Goal: Task Accomplishment & Management: Complete application form

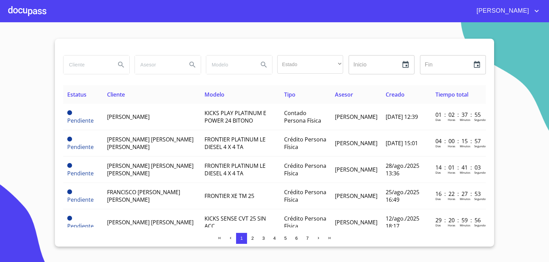
click at [41, 13] on div at bounding box center [27, 11] width 38 height 22
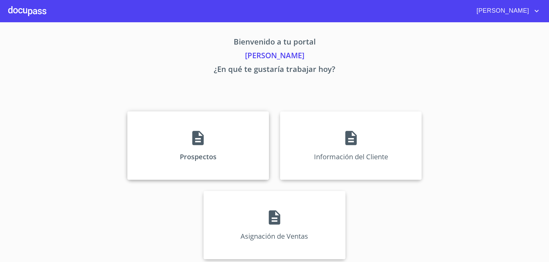
click at [214, 139] on div "Prospectos" at bounding box center [198, 145] width 142 height 69
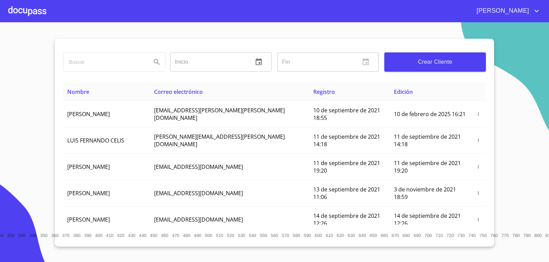
click at [456, 64] on span "Crear Cliente" at bounding box center [435, 62] width 91 height 10
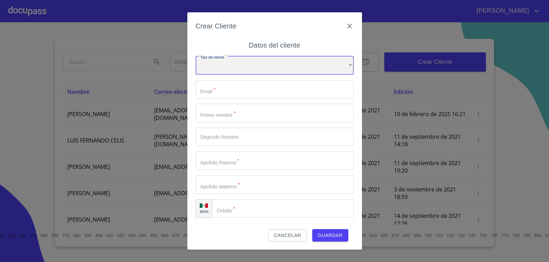
click at [264, 70] on div "​" at bounding box center [275, 65] width 158 height 19
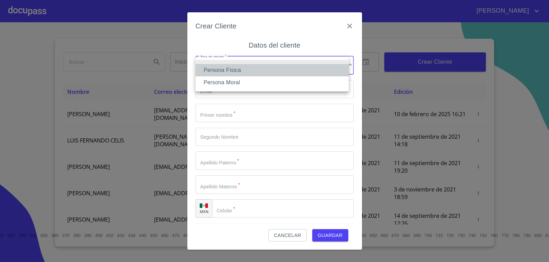
click at [250, 71] on li "Persona Física" at bounding box center [272, 70] width 153 height 12
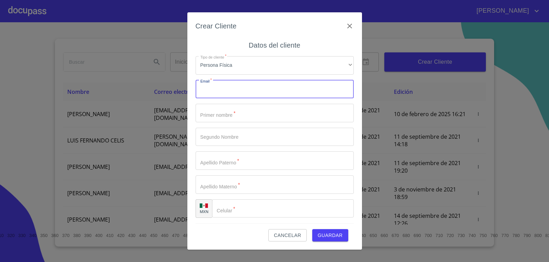
click at [228, 94] on input "Tipo de cliente   *" at bounding box center [275, 89] width 158 height 19
click at [293, 115] on input "Tipo de cliente   *" at bounding box center [275, 113] width 158 height 19
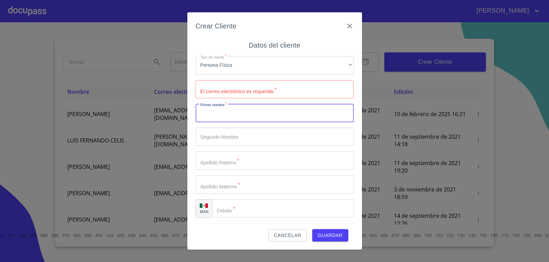
type input "a"
type input "[PERSON_NAME]"
click at [252, 162] on input "Tipo de cliente   *" at bounding box center [275, 161] width 158 height 19
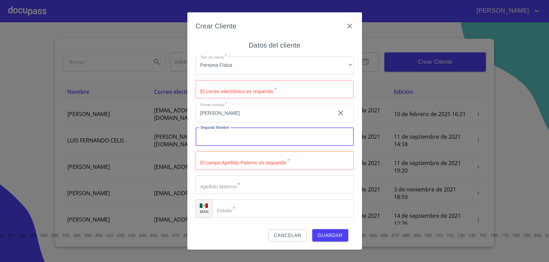
click at [223, 136] on input "Tipo de cliente   *" at bounding box center [275, 137] width 158 height 19
type input "[PERSON_NAME]"
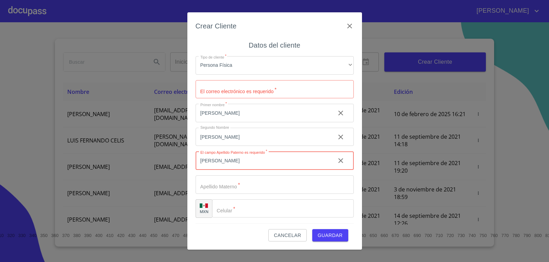
type input "[PERSON_NAME]"
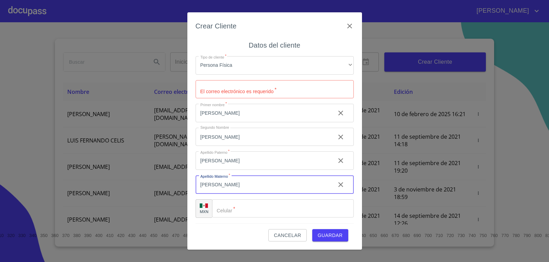
type input "[PERSON_NAME]"
click at [231, 93] on input "Tipo de cliente   *" at bounding box center [275, 89] width 158 height 19
type input "[EMAIL_ADDRESS][DOMAIN_NAME]"
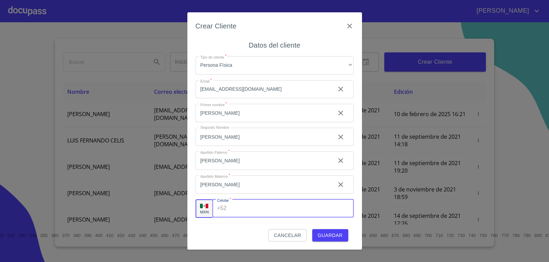
click at [294, 215] on input "Tipo de cliente   *" at bounding box center [291, 209] width 124 height 19
type input "[PHONE_NUMBER]"
click at [328, 237] on span "Guardar" at bounding box center [330, 236] width 25 height 9
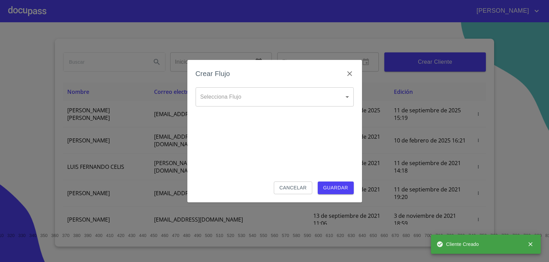
click at [313, 98] on body "[PERSON_NAME] ​ Fin ​ Crear Cliente Nombre Correo electrónico Registro Edición …" at bounding box center [274, 131] width 549 height 262
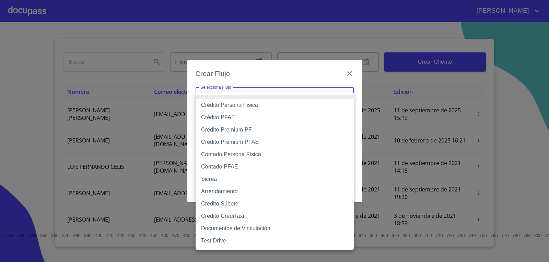
click at [314, 106] on li "Crédito Persona Física" at bounding box center [275, 105] width 158 height 12
type input "6009fb3c7d1714eb8809aa97"
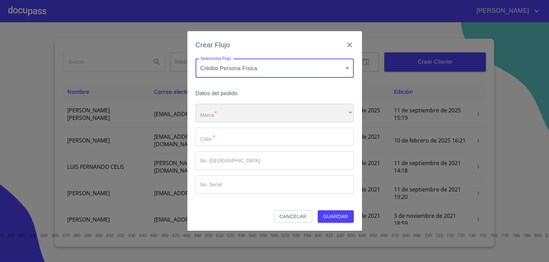
click at [296, 116] on div "​" at bounding box center [275, 113] width 158 height 19
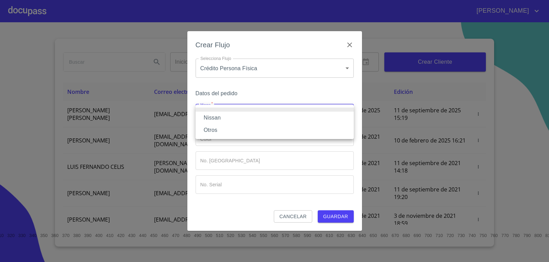
click at [297, 122] on li "Nissan" at bounding box center [275, 118] width 158 height 12
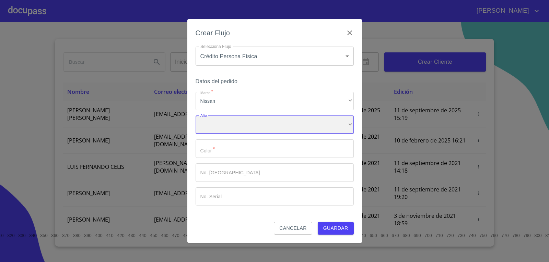
click at [323, 125] on div "​" at bounding box center [275, 125] width 158 height 19
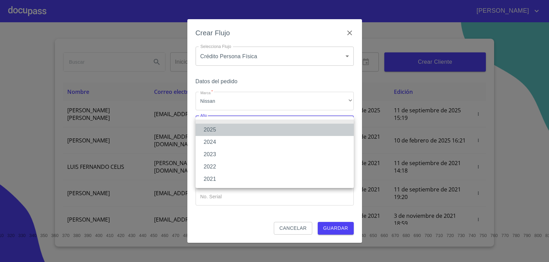
click at [319, 129] on li "2025" at bounding box center [275, 130] width 158 height 12
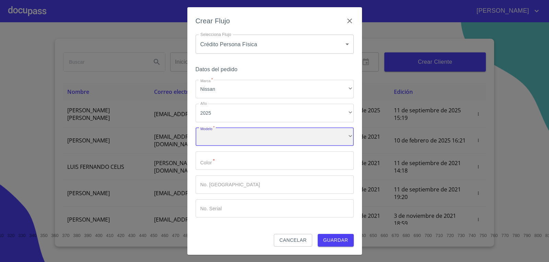
click at [329, 133] on div "​" at bounding box center [275, 137] width 158 height 19
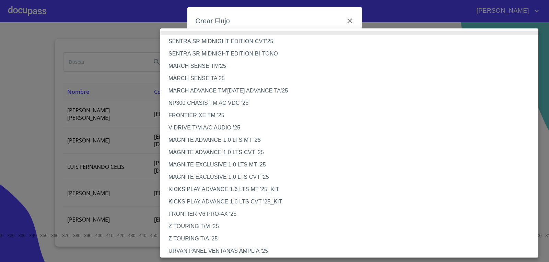
scroll to position [34, 0]
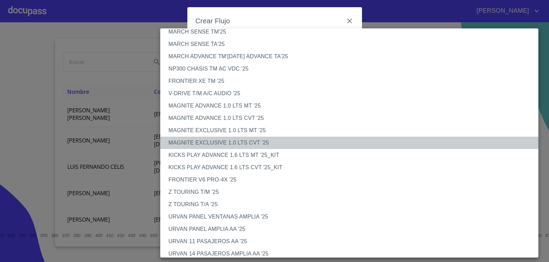
click at [323, 137] on li "MAGNITE EXCLUSIVE 1.0 LTS CVT '25" at bounding box center [351, 143] width 383 height 12
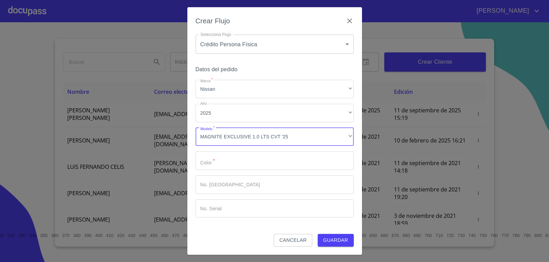
click at [306, 159] on input "Marca   *" at bounding box center [275, 161] width 158 height 19
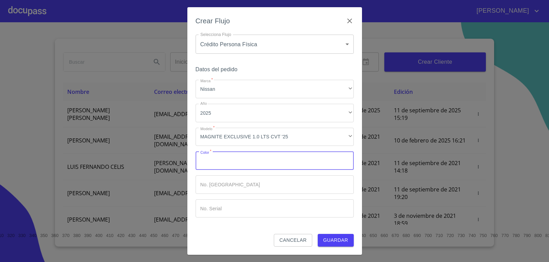
click at [306, 159] on input "Marca   *" at bounding box center [275, 161] width 158 height 19
type input "n"
type input "NEGRO"
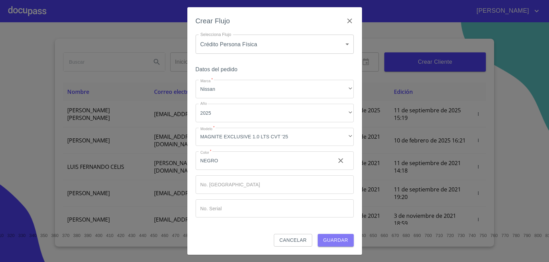
click at [337, 242] on span "Guardar" at bounding box center [335, 240] width 25 height 9
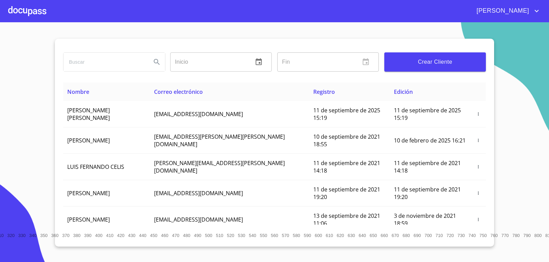
click at [23, 12] on div at bounding box center [27, 11] width 38 height 22
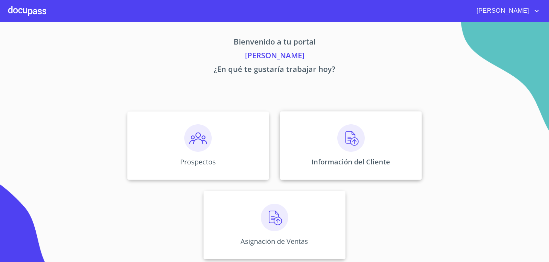
click at [342, 146] on img at bounding box center [350, 138] width 27 height 27
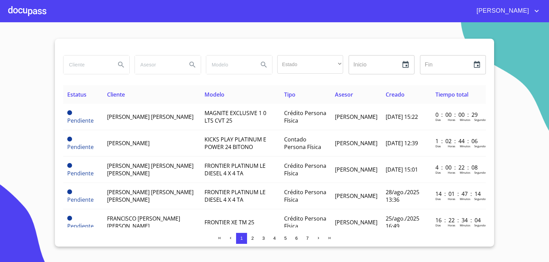
click at [95, 65] on input "search" at bounding box center [86, 65] width 47 height 19
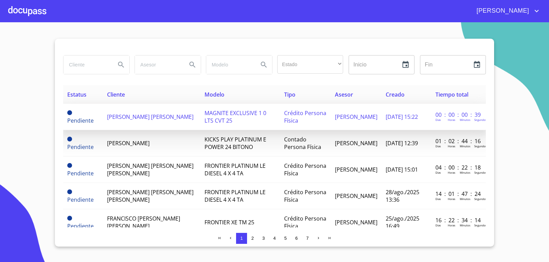
click at [141, 115] on span "[PERSON_NAME] [PERSON_NAME]" at bounding box center [150, 117] width 86 height 8
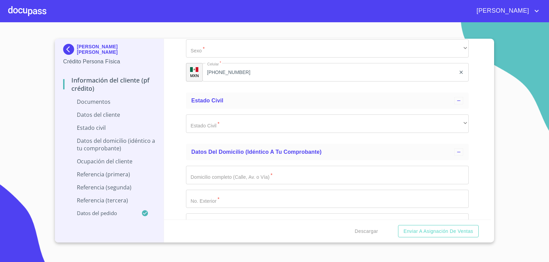
scroll to position [1098, 0]
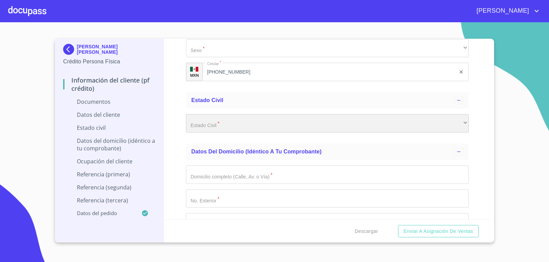
click at [239, 127] on div "​" at bounding box center [327, 123] width 283 height 19
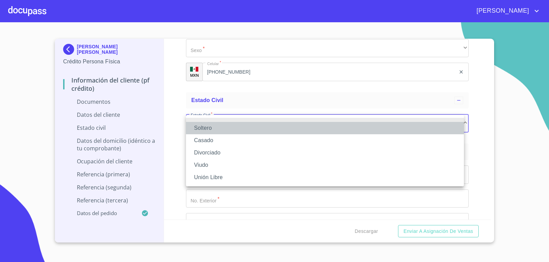
click at [243, 131] on li "Soltero" at bounding box center [325, 128] width 278 height 12
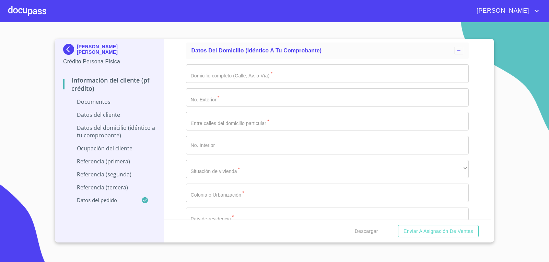
scroll to position [1235, 0]
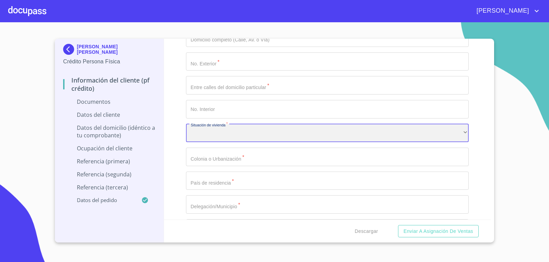
click at [249, 133] on div "​" at bounding box center [327, 133] width 283 height 19
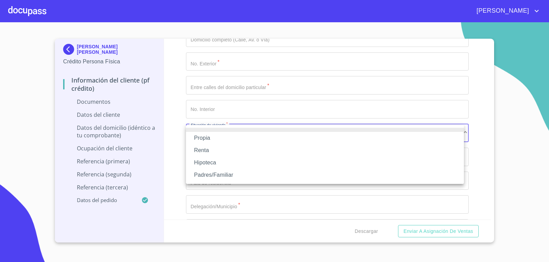
click at [210, 151] on li "Renta" at bounding box center [325, 150] width 278 height 12
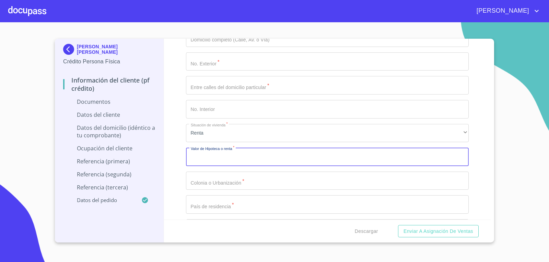
click at [218, 153] on input "Documento de identificación.   *" at bounding box center [327, 157] width 283 height 19
type input "$8"
type input "$7,000"
click at [175, 131] on div "Información del cliente (PF crédito) Documentos Documento de identificación.   …" at bounding box center [327, 129] width 327 height 181
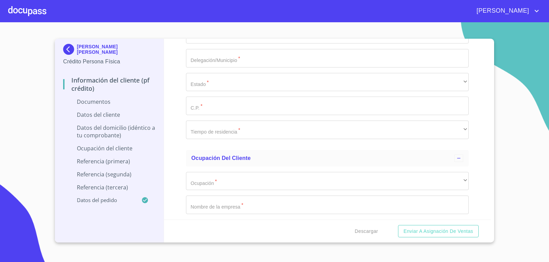
scroll to position [1407, 0]
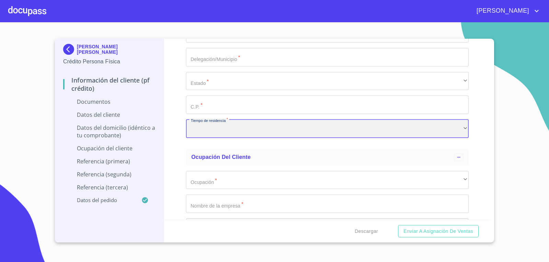
click at [247, 134] on div "​" at bounding box center [327, 129] width 283 height 19
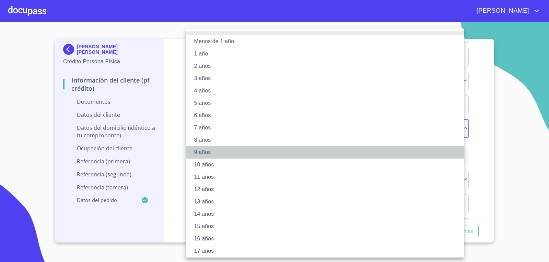
click at [204, 150] on li "9 años" at bounding box center [327, 152] width 283 height 12
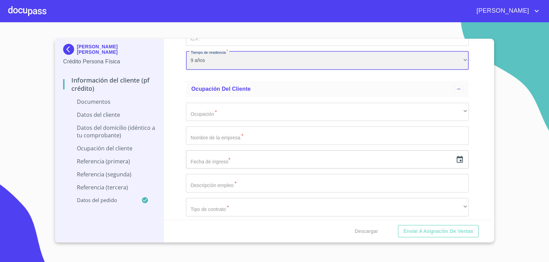
scroll to position [1475, 0]
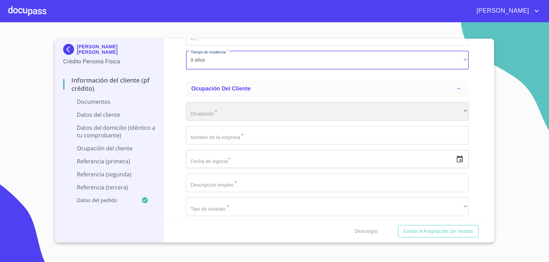
click at [259, 107] on div "​" at bounding box center [327, 112] width 283 height 19
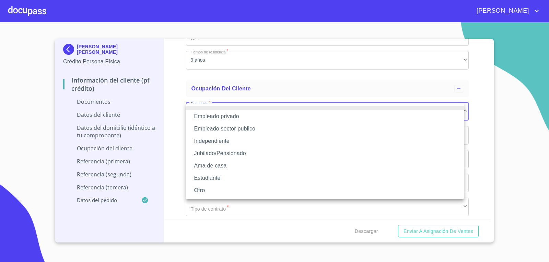
click at [231, 144] on li "Independiente" at bounding box center [325, 141] width 278 height 12
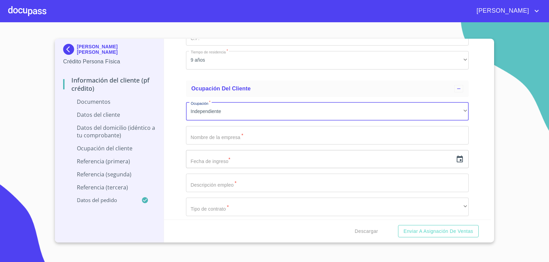
click at [240, 142] on input "Documento de identificación.   *" at bounding box center [327, 135] width 283 height 19
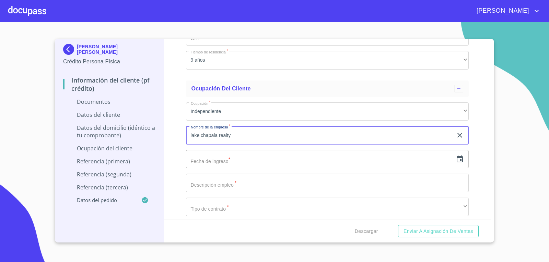
type input "lake chapala realty"
click at [236, 165] on input "text" at bounding box center [319, 159] width 267 height 19
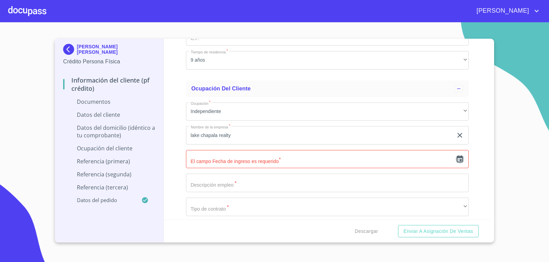
click at [456, 159] on icon "button" at bounding box center [460, 159] width 8 height 8
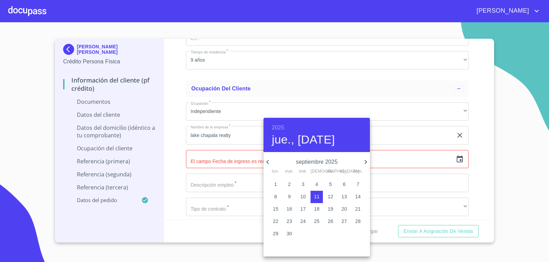
click at [332, 163] on p "septiembre 2025" at bounding box center [317, 162] width 90 height 8
click at [320, 162] on p "septiembre 2025" at bounding box center [317, 162] width 90 height 8
click at [281, 135] on h4 "jue., [DATE]" at bounding box center [303, 140] width 63 height 14
click at [279, 127] on h6 "2025" at bounding box center [278, 128] width 12 height 10
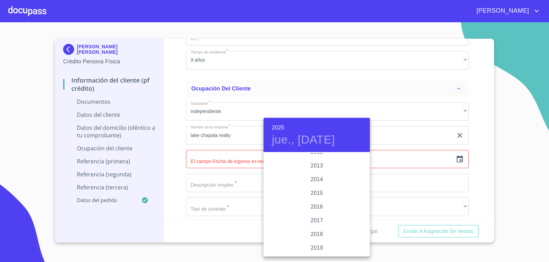
scroll to position [1194, 0]
click at [324, 213] on div "2016" at bounding box center [316, 215] width 106 height 14
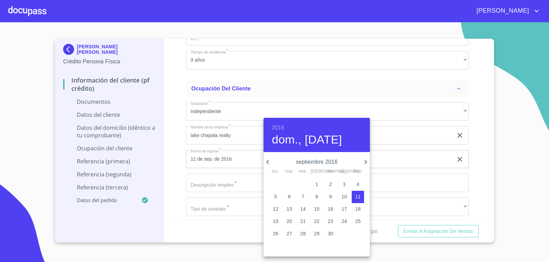
click at [312, 142] on h4 "dom., [DATE]" at bounding box center [307, 140] width 70 height 14
click at [366, 160] on icon "button" at bounding box center [366, 162] width 8 height 8
click at [363, 162] on icon "button" at bounding box center [366, 162] width 8 height 8
click at [317, 207] on p "15" at bounding box center [316, 209] width 5 height 7
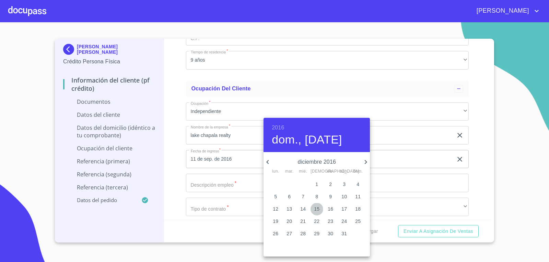
type input "15 de dic. de 2016"
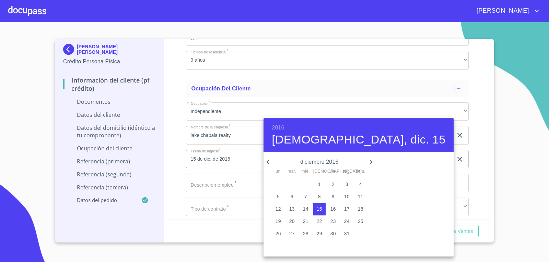
click at [245, 192] on div at bounding box center [274, 131] width 549 height 262
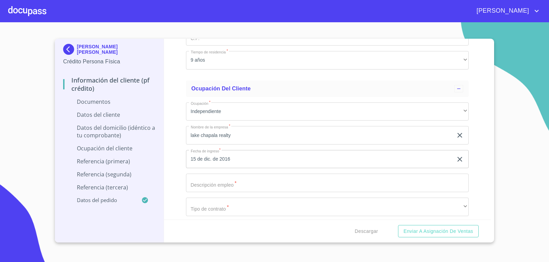
click at [242, 188] on input "Documento de identificación.   *" at bounding box center [327, 183] width 283 height 19
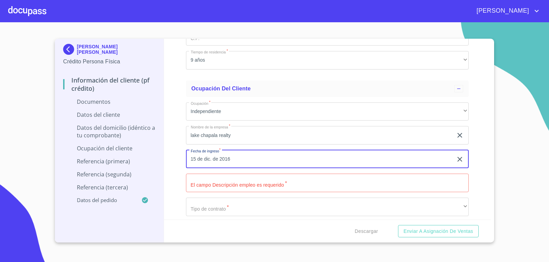
click at [255, 164] on input "15 de dic. de 2016" at bounding box center [321, 159] width 270 height 19
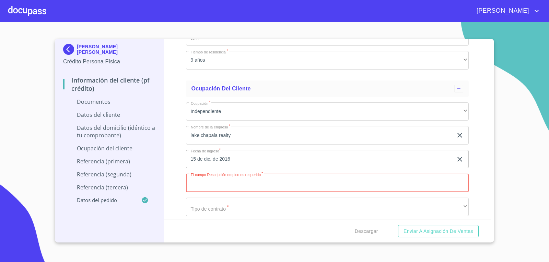
click at [250, 184] on input "Documento de identificación.   *" at bounding box center [327, 183] width 283 height 19
type input "DUEÑA"
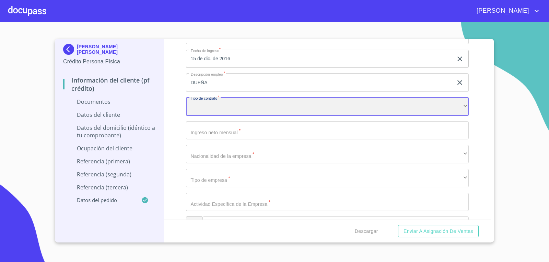
scroll to position [1578, 0]
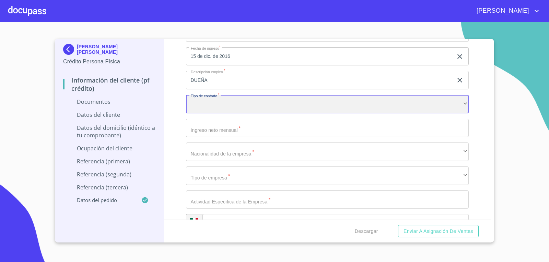
click at [212, 106] on div "​" at bounding box center [327, 104] width 283 height 19
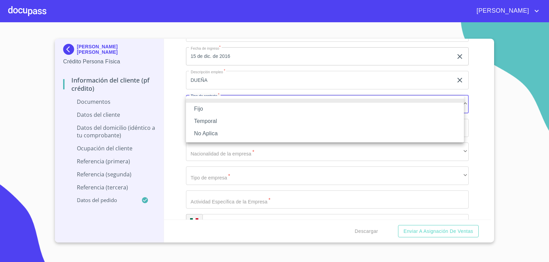
click at [205, 110] on li "Fijo" at bounding box center [325, 109] width 278 height 12
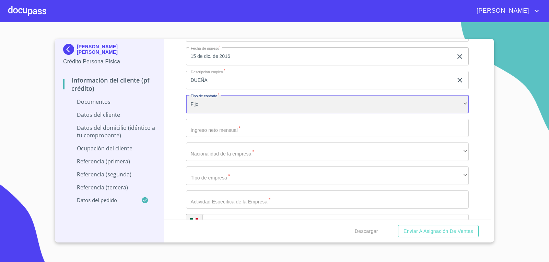
click at [203, 105] on div "Fijo" at bounding box center [327, 104] width 283 height 19
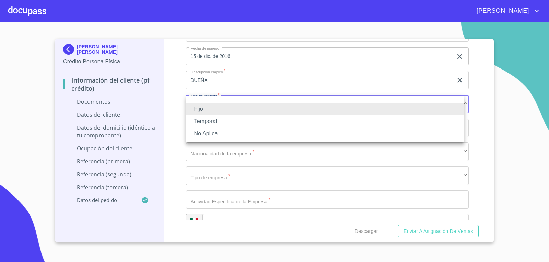
click at [202, 133] on li "No Aplica" at bounding box center [325, 134] width 278 height 12
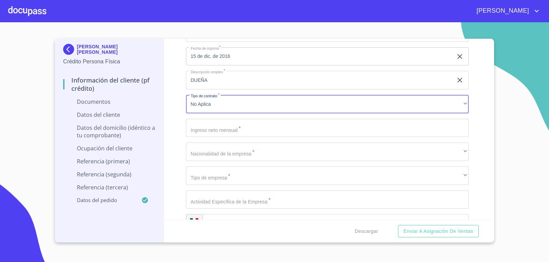
click at [225, 131] on input "Documento de identificación.   *" at bounding box center [327, 128] width 283 height 19
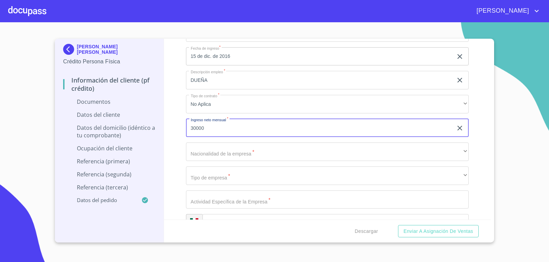
type input "30000"
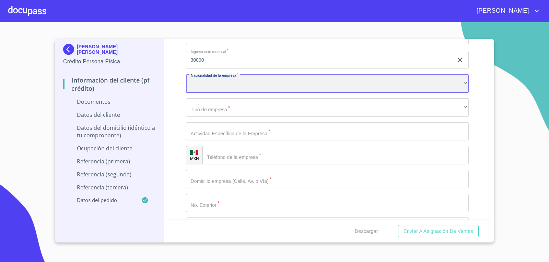
scroll to position [1647, 0]
click at [208, 79] on div "​" at bounding box center [327, 83] width 283 height 19
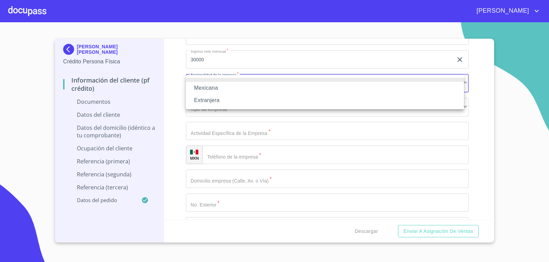
click at [227, 90] on li "Mexicana" at bounding box center [325, 88] width 278 height 12
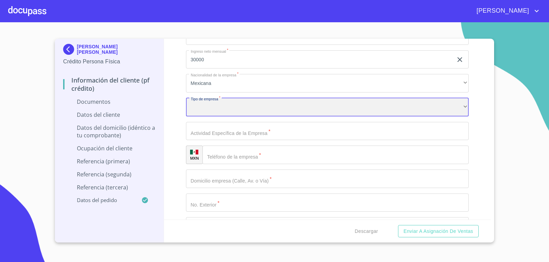
click at [217, 108] on div "​" at bounding box center [327, 107] width 283 height 19
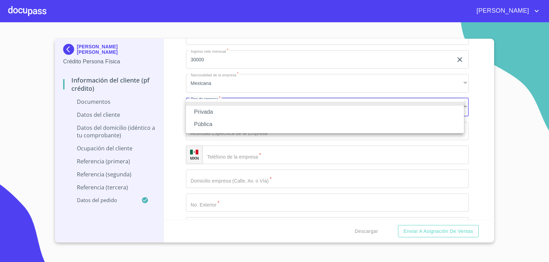
click at [210, 112] on li "Privada" at bounding box center [325, 112] width 278 height 12
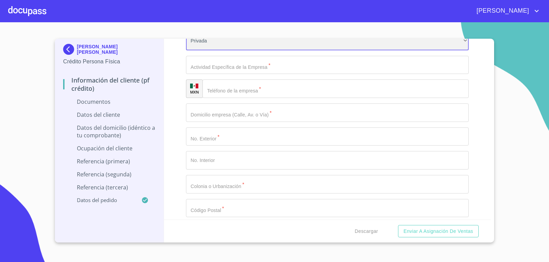
scroll to position [1715, 0]
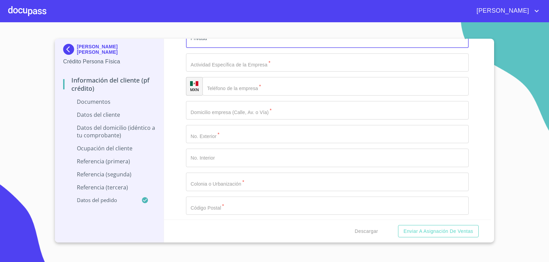
click at [245, 64] on input "Documento de identificación.   *" at bounding box center [327, 63] width 283 height 19
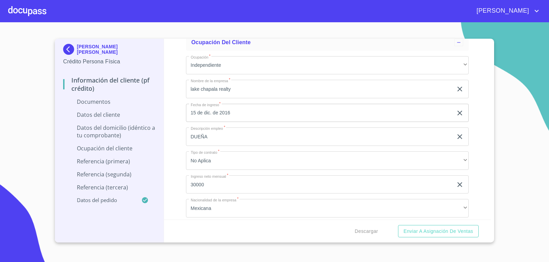
scroll to position [1509, 0]
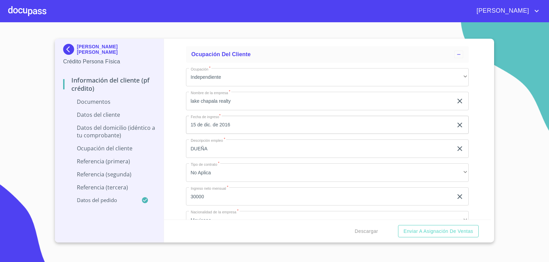
type input "INMOBILIARIA"
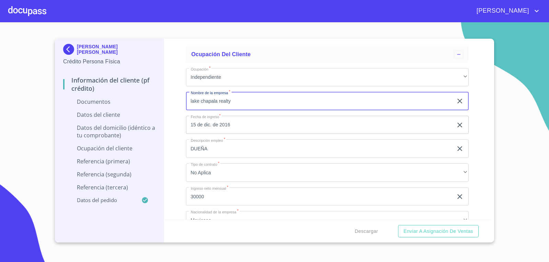
drag, startPoint x: 234, startPoint y: 101, endPoint x: 191, endPoint y: 102, distance: 42.6
click at [191, 102] on input "lake chapala realty" at bounding box center [319, 101] width 267 height 19
drag, startPoint x: 210, startPoint y: 106, endPoint x: 188, endPoint y: 97, distance: 23.7
click at [188, 97] on input "l" at bounding box center [319, 101] width 267 height 19
type input "lake chapala realty"
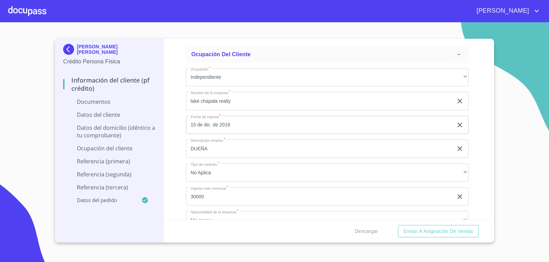
click at [483, 158] on div "Información del cliente (PF crédito) Documentos Documento de identificación.   …" at bounding box center [327, 129] width 327 height 181
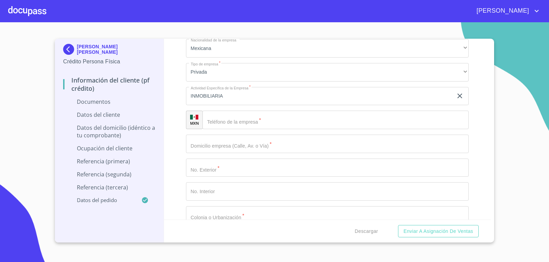
scroll to position [1688, 0]
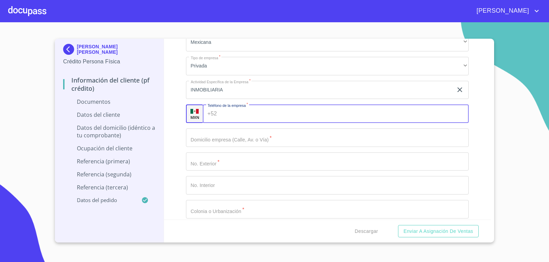
click at [226, 115] on input "Documento de identificación.   *" at bounding box center [344, 114] width 249 height 19
type input "[PHONE_NUMBER]"
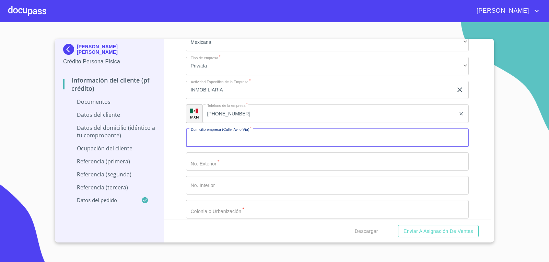
click at [261, 139] on input "Documento de identificación.   *" at bounding box center [327, 138] width 283 height 19
type input "[GEOGRAPHIC_DATA]"
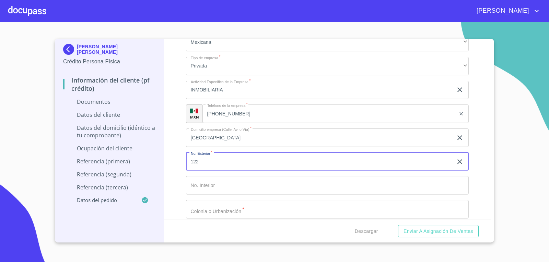
type input "122"
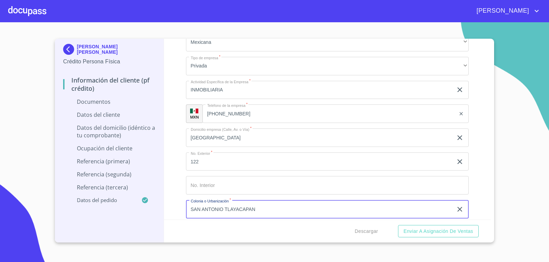
type input "SAN ANTONIO TLAYACAPAN"
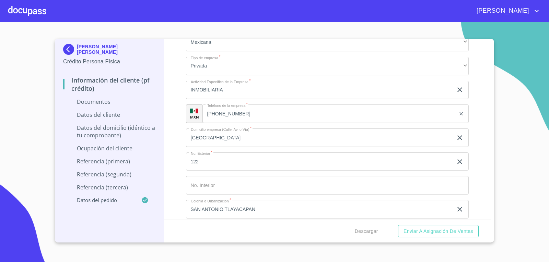
scroll to position [1792, 0]
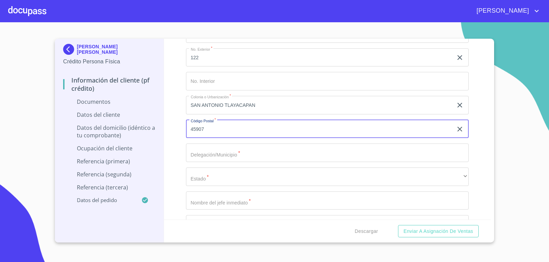
type input "45907"
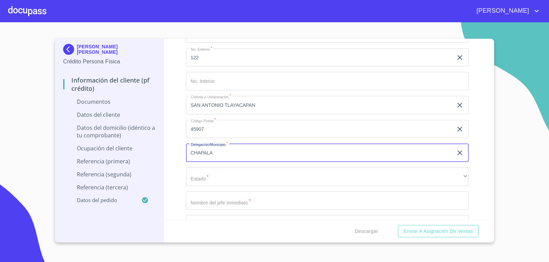
type input "CHAPALA"
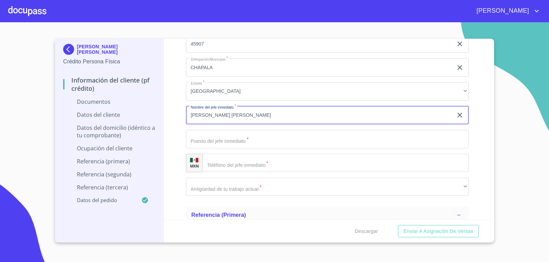
scroll to position [1894, 0]
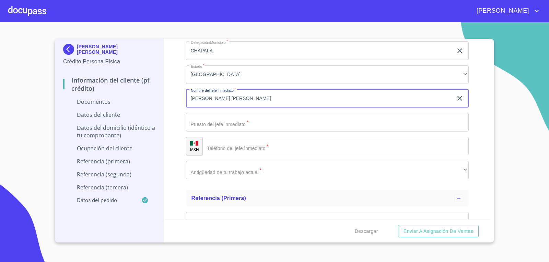
drag, startPoint x: 266, startPoint y: 96, endPoint x: 305, endPoint y: 100, distance: 38.9
click at [305, 100] on input "[PERSON_NAME] [PERSON_NAME]" at bounding box center [319, 99] width 267 height 19
type input "[PERSON_NAME] [PERSON_NAME]"
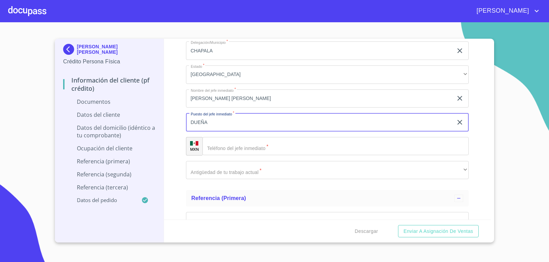
type input "DUEÑA"
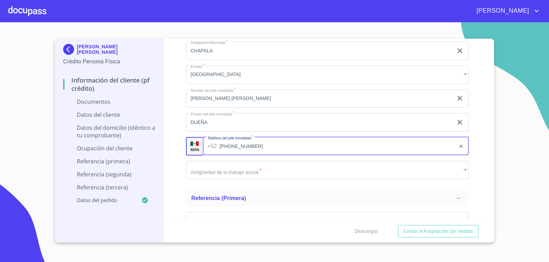
type input "[PHONE_NUMBER]"
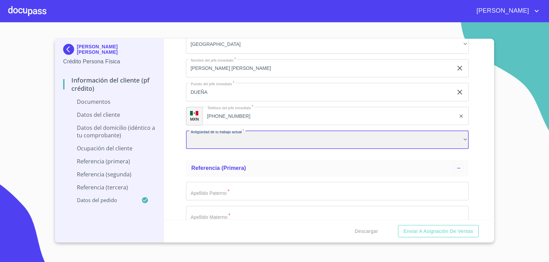
scroll to position [1963, 0]
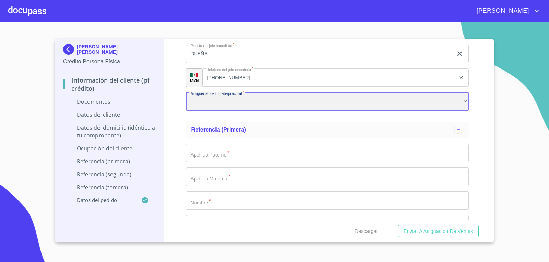
click at [257, 97] on div "​" at bounding box center [327, 102] width 283 height 19
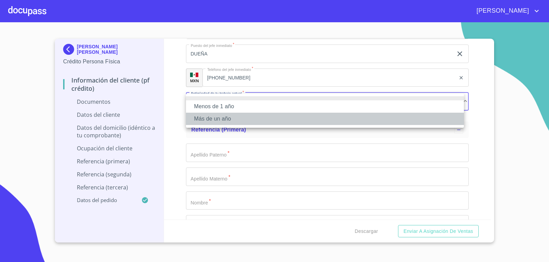
click at [227, 119] on li "Más de un año" at bounding box center [325, 119] width 278 height 12
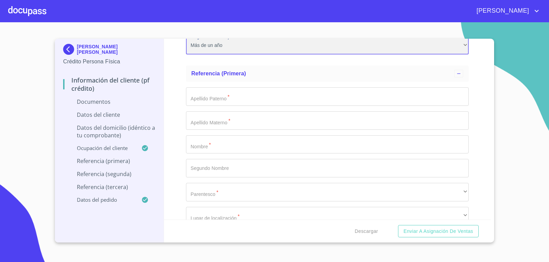
scroll to position [2032, 0]
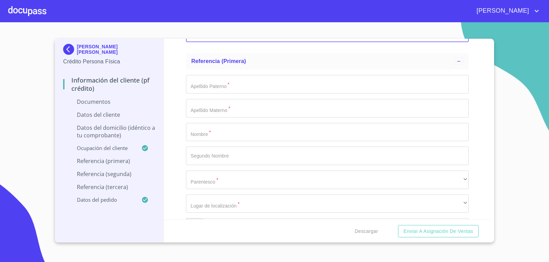
click at [222, 135] on input "Documento de identificación.   *" at bounding box center [327, 132] width 283 height 19
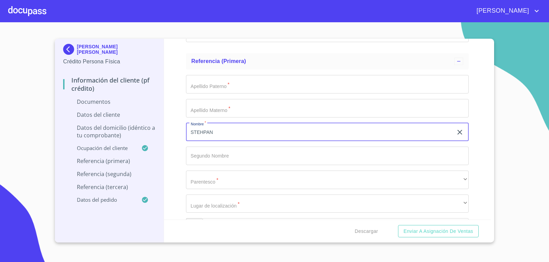
type input "STEHPAN"
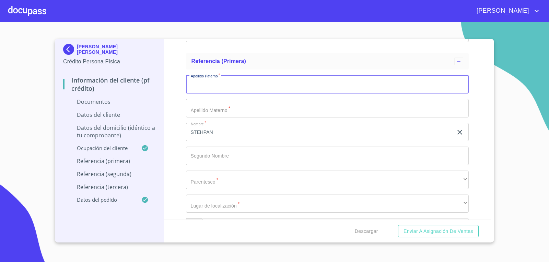
click at [244, 90] on input "Documento de identificación.   *" at bounding box center [327, 84] width 283 height 19
type input "G"
type input "LHERMINIER"
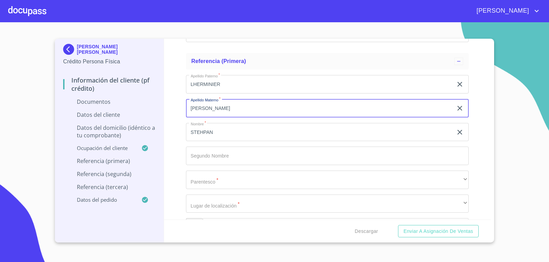
scroll to position [2100, 0]
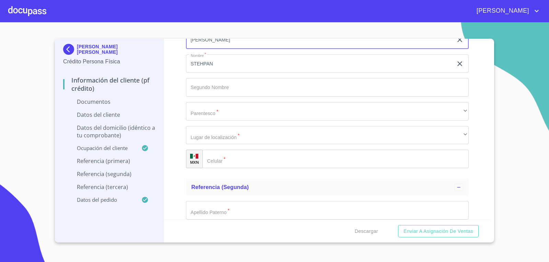
type input "[PERSON_NAME]"
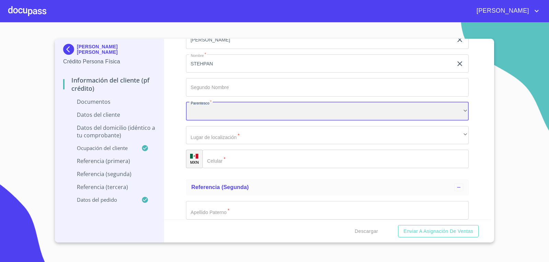
click at [225, 113] on div "​" at bounding box center [327, 111] width 283 height 19
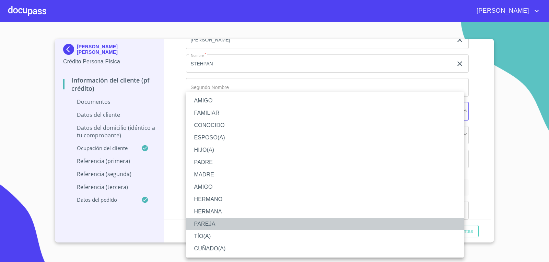
click at [256, 224] on li "PAREJA" at bounding box center [325, 224] width 278 height 12
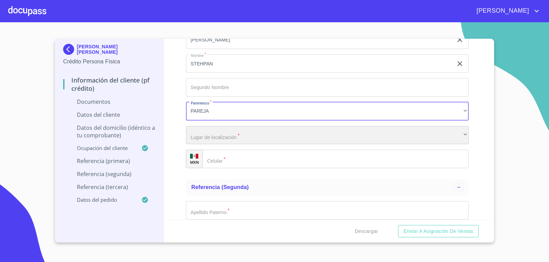
click at [244, 137] on div "​" at bounding box center [327, 135] width 283 height 19
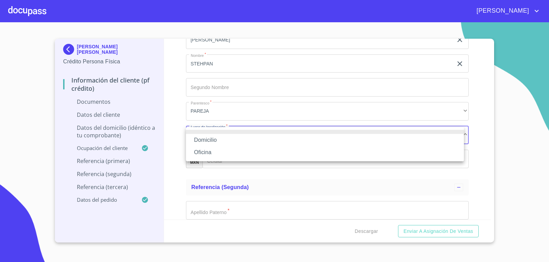
click at [243, 142] on li "Domicilio" at bounding box center [325, 140] width 278 height 12
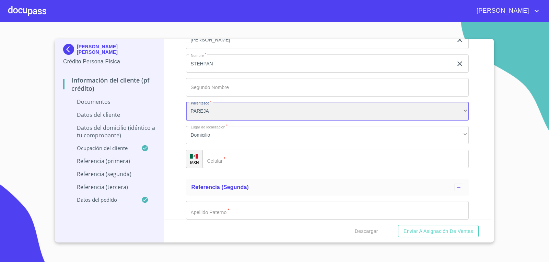
click at [264, 115] on div "PAREJA" at bounding box center [327, 111] width 283 height 19
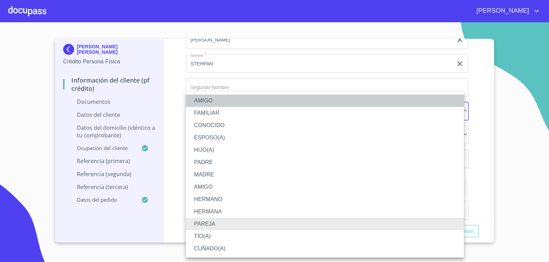
click at [225, 101] on li "AMIGO" at bounding box center [325, 101] width 278 height 12
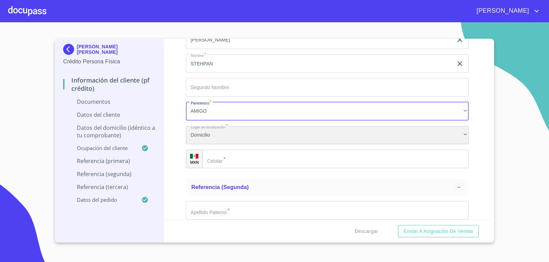
click at [277, 138] on div "Domicilio" at bounding box center [327, 135] width 283 height 19
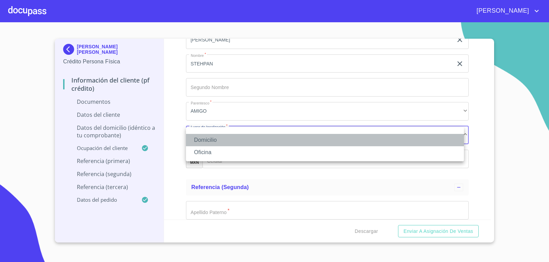
click at [308, 142] on li "Domicilio" at bounding box center [325, 140] width 278 height 12
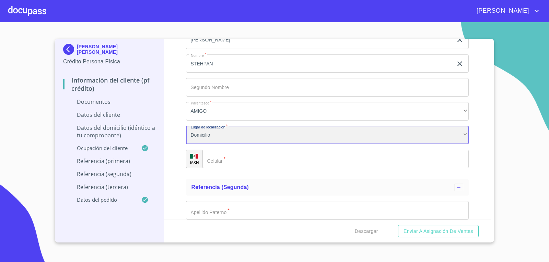
scroll to position [2203, 0]
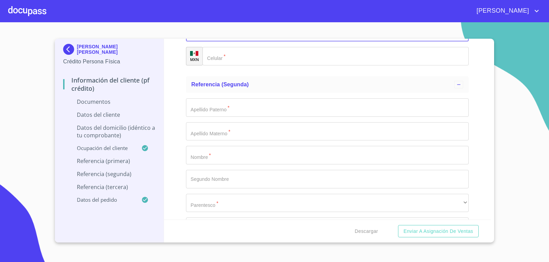
click at [268, 61] on input "Documento de identificación.   *" at bounding box center [335, 56] width 267 height 19
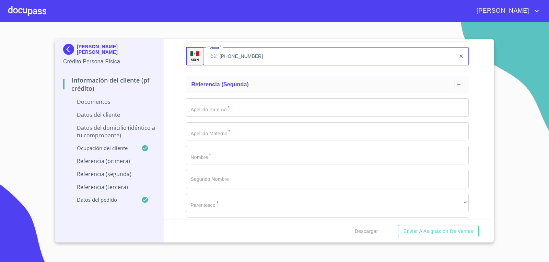
type input "[PHONE_NUMBER]"
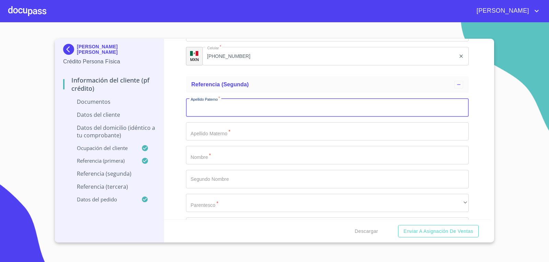
click at [280, 109] on input "Documento de identificación.   *" at bounding box center [327, 107] width 283 height 19
click at [193, 156] on input "Documento de identificación.   *" at bounding box center [327, 155] width 283 height 19
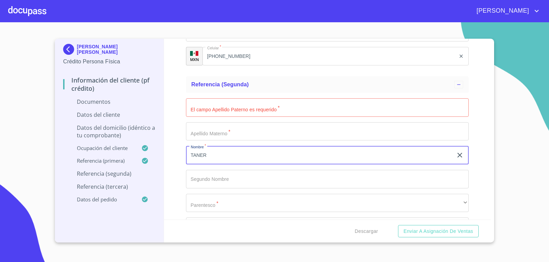
type input "TANER"
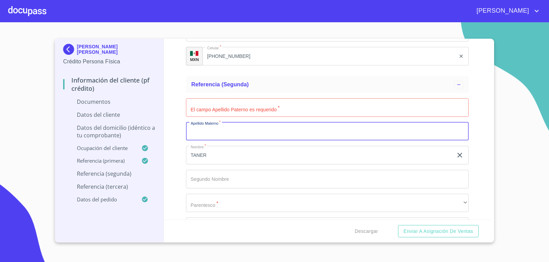
click at [220, 137] on input "Documento de identificación.   *" at bounding box center [327, 131] width 283 height 19
type input "D"
click at [232, 109] on input "Documento de identificación.   *" at bounding box center [327, 107] width 283 height 19
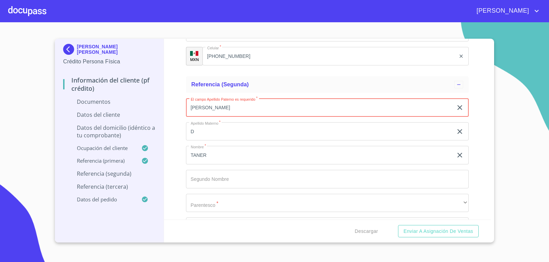
type input "[PERSON_NAME]"
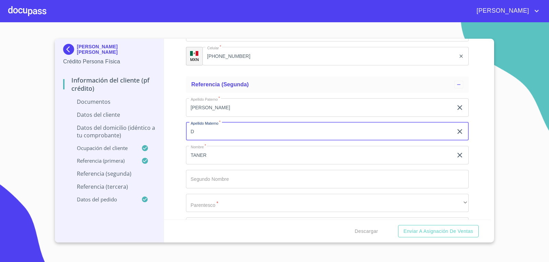
click at [191, 135] on input "D" at bounding box center [319, 131] width 267 height 19
drag, startPoint x: 194, startPoint y: 133, endPoint x: 177, endPoint y: 123, distance: 19.2
click at [181, 132] on div "Información del cliente (PF crédito) Documentos Documento de identificación.   …" at bounding box center [327, 129] width 327 height 181
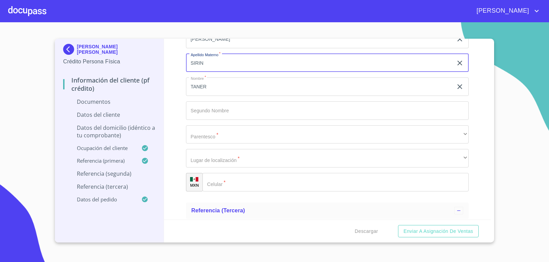
type input "SIRIN"
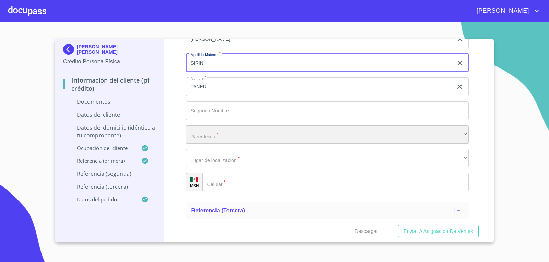
click at [240, 138] on div "​" at bounding box center [327, 135] width 283 height 19
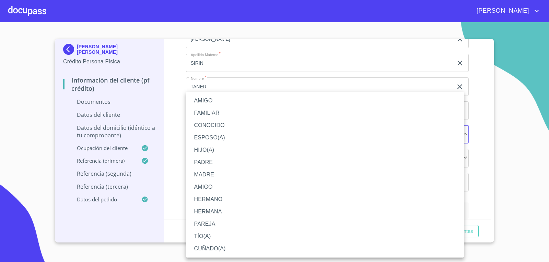
click at [243, 101] on li "AMIGO" at bounding box center [325, 101] width 278 height 12
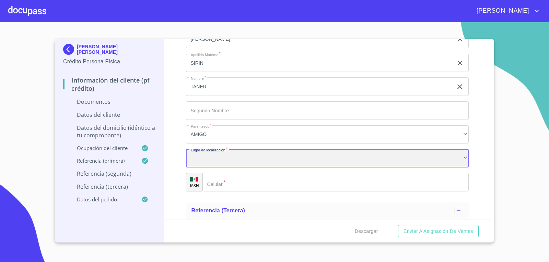
click at [247, 160] on div "​" at bounding box center [327, 158] width 283 height 19
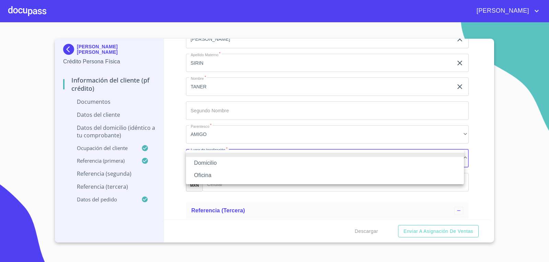
click at [249, 164] on li "Domicilio" at bounding box center [325, 163] width 278 height 12
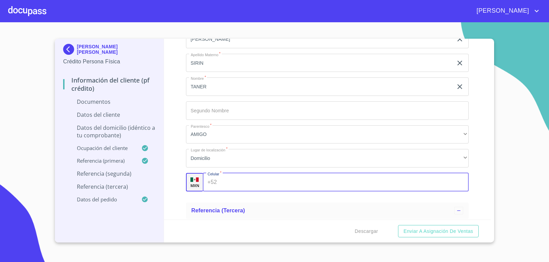
click at [264, 184] on input "Documento de identificación.   *" at bounding box center [344, 182] width 249 height 19
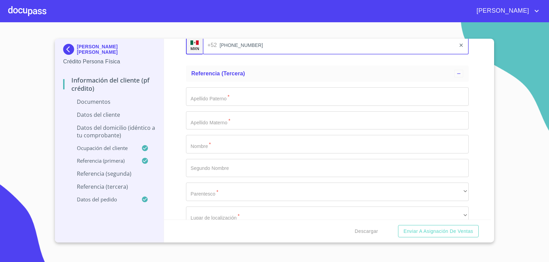
scroll to position [2443, 0]
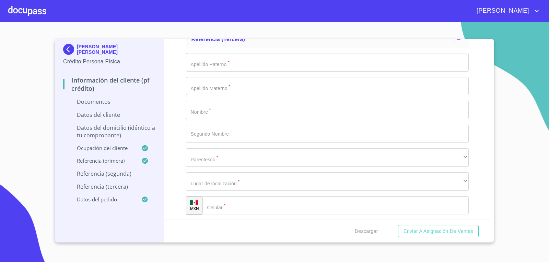
type input "[PHONE_NUMBER]"
click at [240, 115] on input "Documento de identificación.   *" at bounding box center [327, 110] width 283 height 19
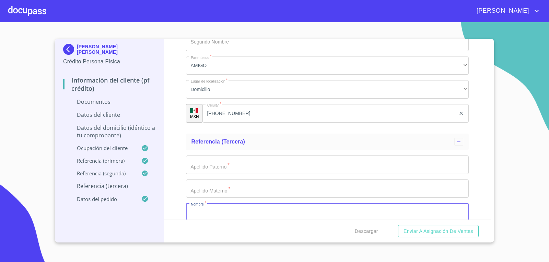
scroll to position [2409, 0]
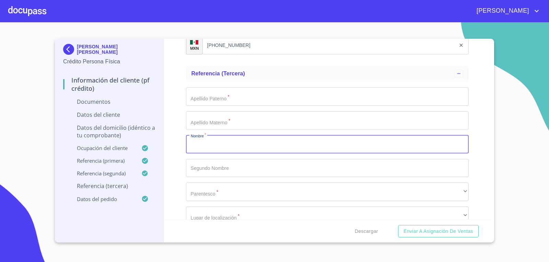
click at [232, 145] on input "Documento de identificación.   *" at bounding box center [327, 144] width 283 height 19
click at [208, 148] on input "Documento de identificación.   *" at bounding box center [327, 144] width 283 height 19
type input "[PERSON_NAME]"
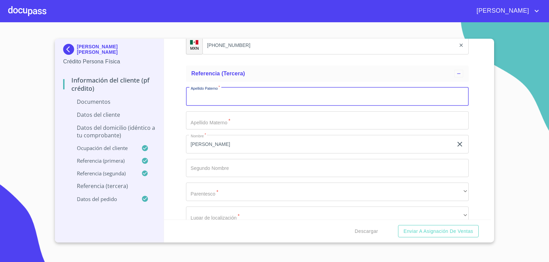
click at [263, 100] on input "Documento de identificación.   *" at bounding box center [327, 96] width 283 height 19
type input "[PERSON_NAME]"
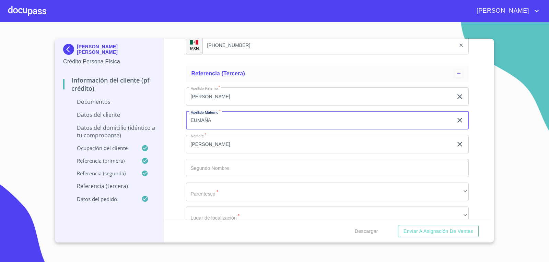
type input "EUMAÑA"
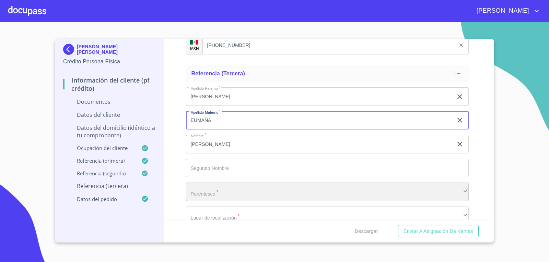
click at [240, 191] on div "​" at bounding box center [327, 192] width 283 height 19
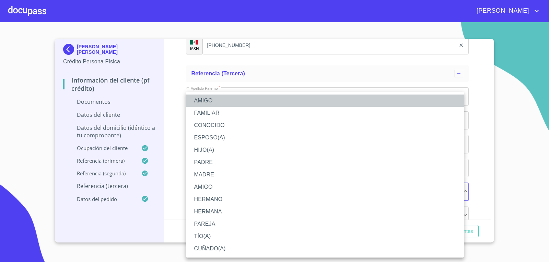
click at [236, 98] on li "AMIGO" at bounding box center [325, 101] width 278 height 12
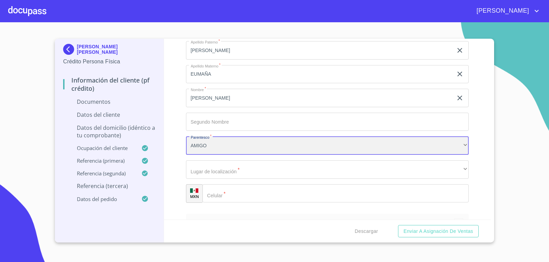
scroll to position [2512, 0]
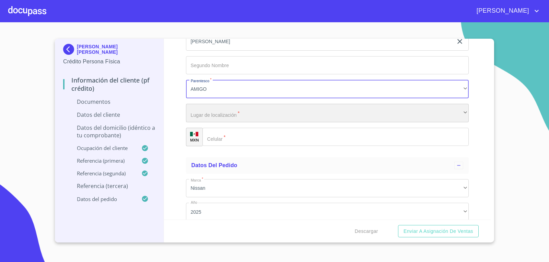
click at [224, 114] on div "​" at bounding box center [327, 113] width 283 height 19
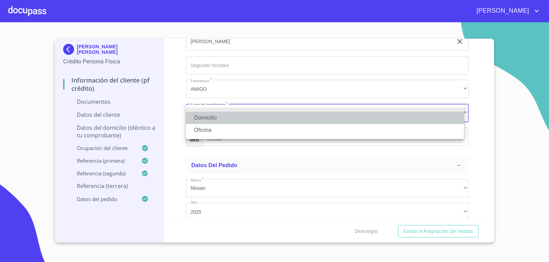
click at [226, 119] on li "Domicilio" at bounding box center [325, 118] width 278 height 12
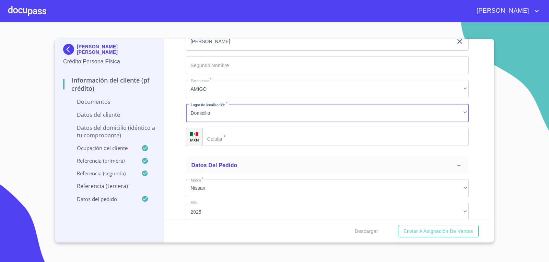
click at [238, 134] on input "Documento de identificación.   *" at bounding box center [335, 137] width 267 height 19
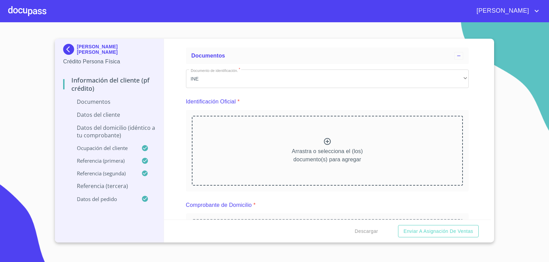
scroll to position [0, 0]
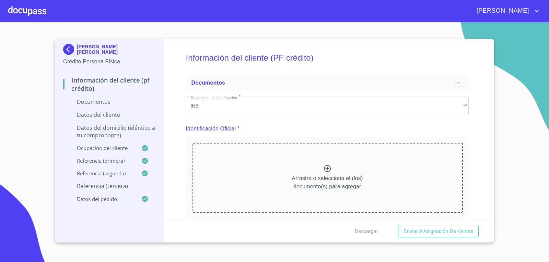
type input "[PHONE_NUMBER]"
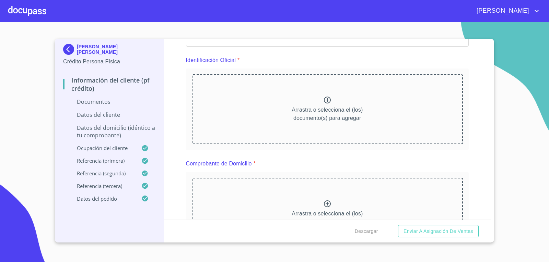
scroll to position [103, 0]
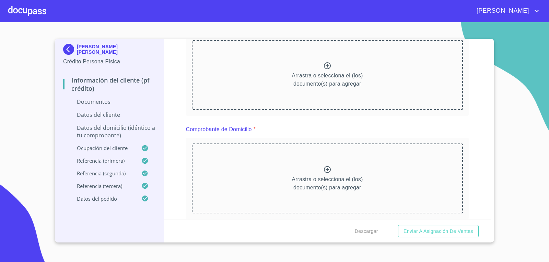
click at [323, 171] on icon at bounding box center [327, 170] width 8 height 8
click at [325, 171] on icon at bounding box center [327, 169] width 7 height 7
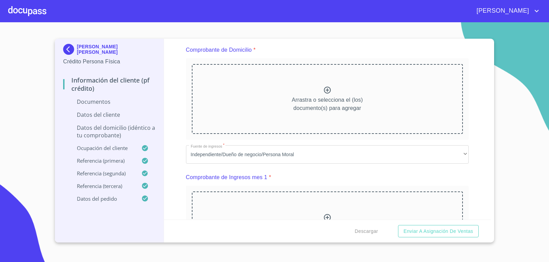
scroll to position [172, 0]
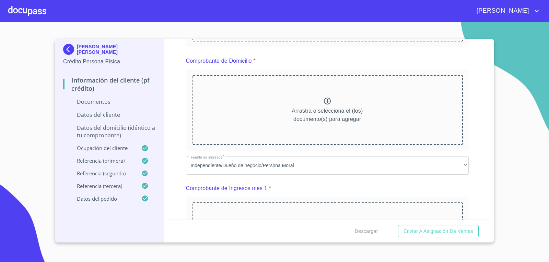
click at [324, 101] on icon at bounding box center [327, 101] width 7 height 7
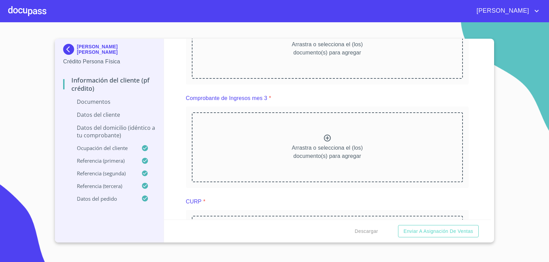
scroll to position [480, 0]
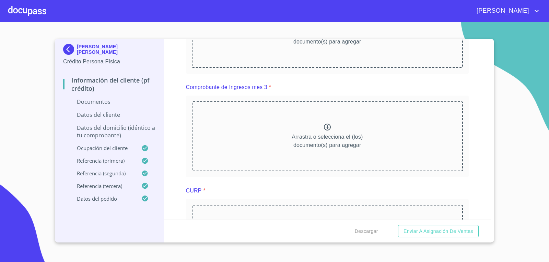
click at [184, 101] on div "Información del cliente (PF crédito) Documentos Documento de identificación.   …" at bounding box center [327, 129] width 327 height 181
click at [27, 12] on div at bounding box center [27, 11] width 38 height 22
